Goal: Task Accomplishment & Management: Use online tool/utility

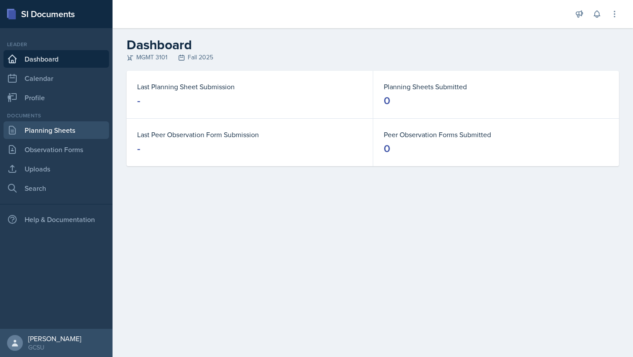
click at [60, 131] on link "Planning Sheets" at bounding box center [57, 130] width 106 height 18
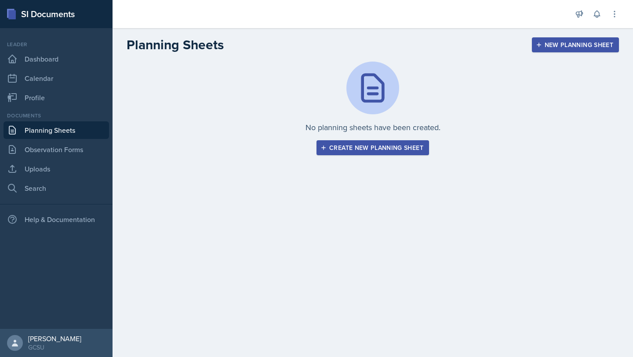
click at [342, 151] on div "Create new planning sheet" at bounding box center [372, 147] width 101 height 7
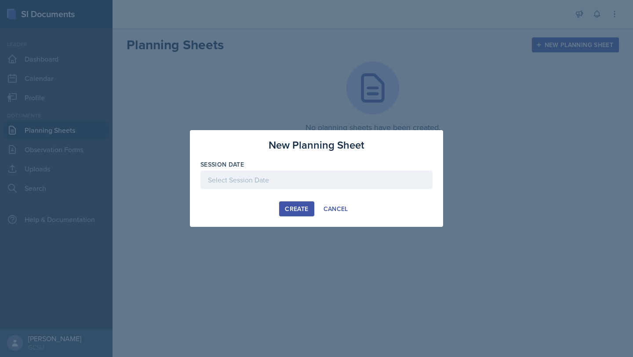
click at [252, 179] on div at bounding box center [317, 180] width 232 height 18
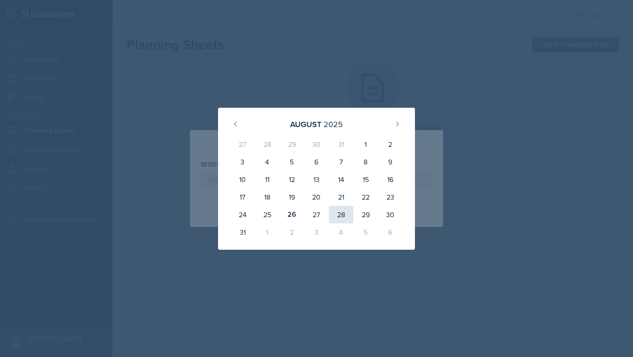
click at [337, 216] on div "28" at bounding box center [341, 215] width 25 height 18
type input "[DATE]"
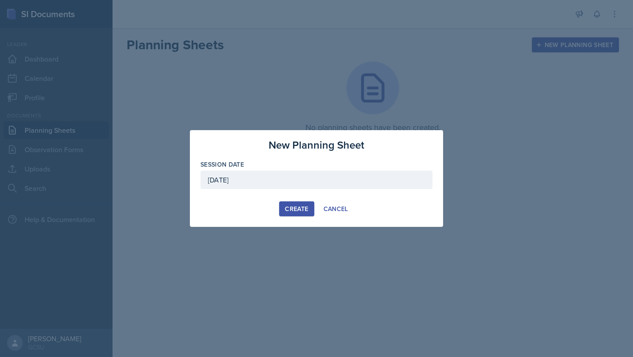
click at [297, 211] on div "Create" at bounding box center [296, 208] width 23 height 7
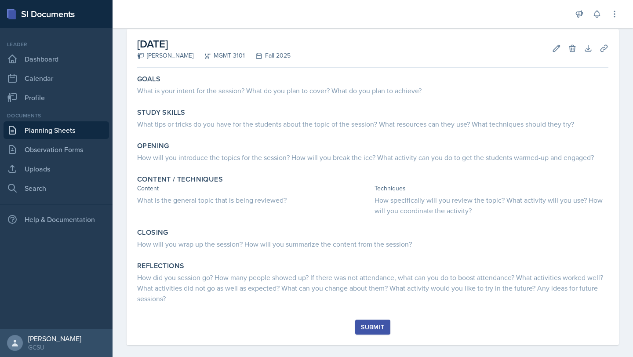
scroll to position [35, 0]
